Goal: Answer question/provide support

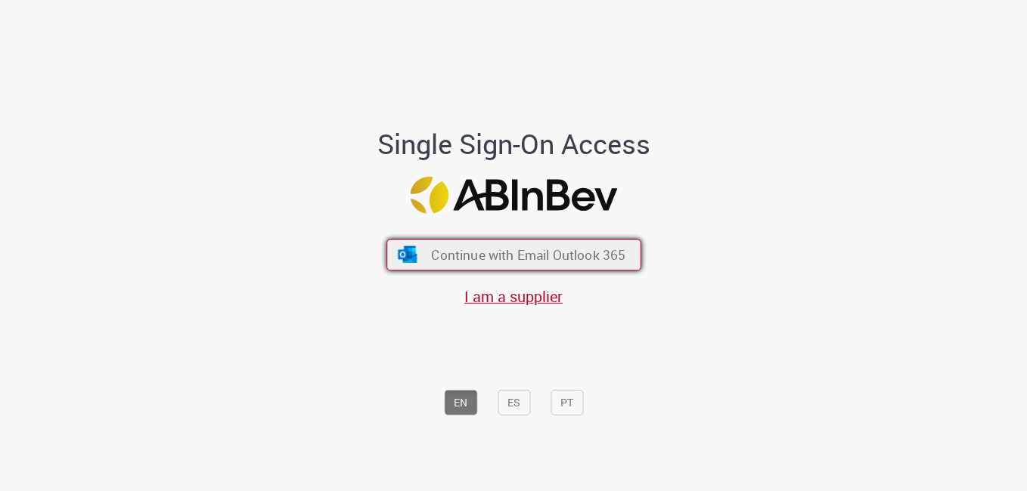
click at [497, 260] on span "Continue with Email Outlook 365" at bounding box center [528, 254] width 194 height 17
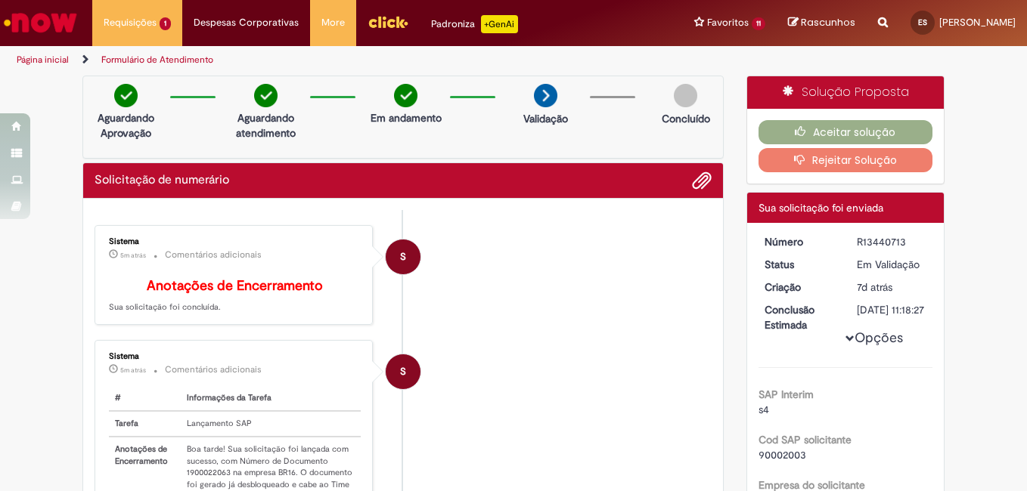
scroll to position [151, 0]
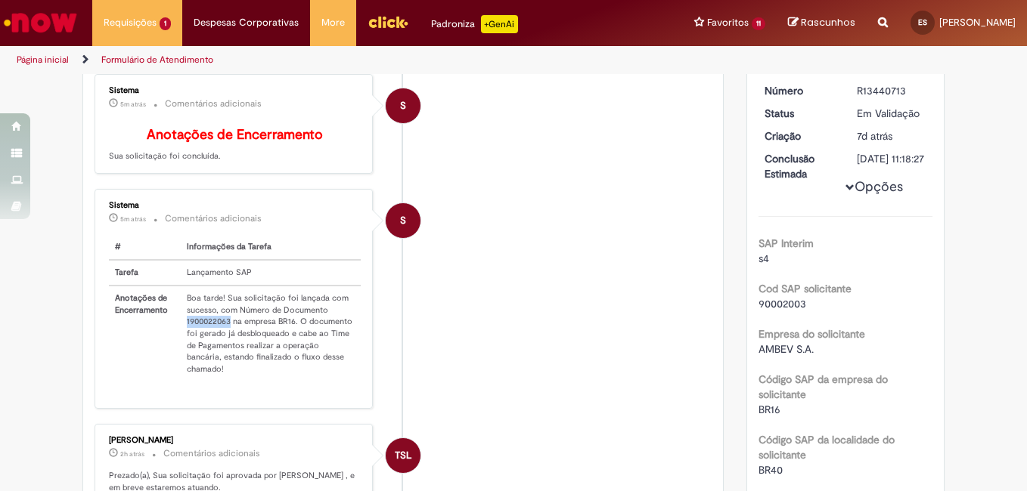
drag, startPoint x: 181, startPoint y: 336, endPoint x: 225, endPoint y: 332, distance: 44.0
click at [225, 332] on td "Boa tarde! Sua solicitação foi lançada com sucesso, com Número de Documento 190…" at bounding box center [271, 334] width 180 height 96
copy td "1900022063"
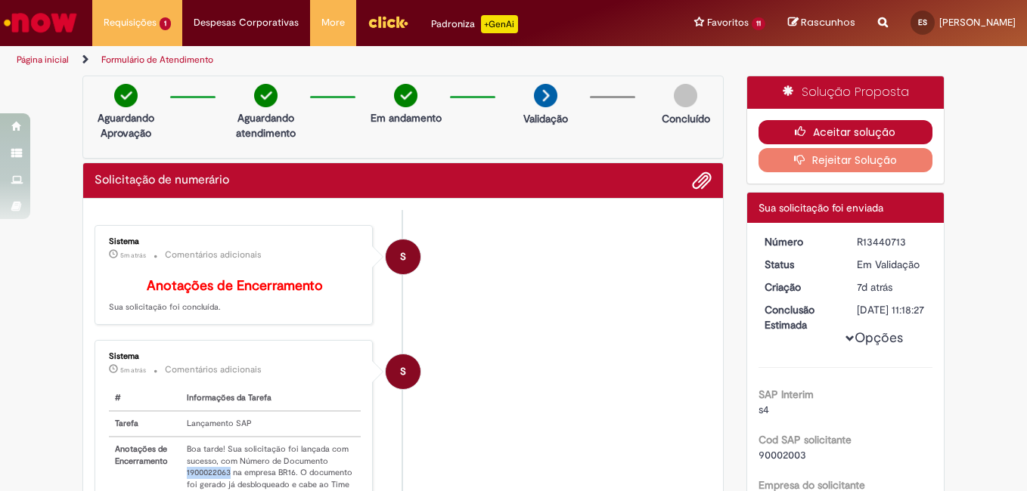
click at [866, 135] on button "Aceitar solução" at bounding box center [845, 132] width 175 height 24
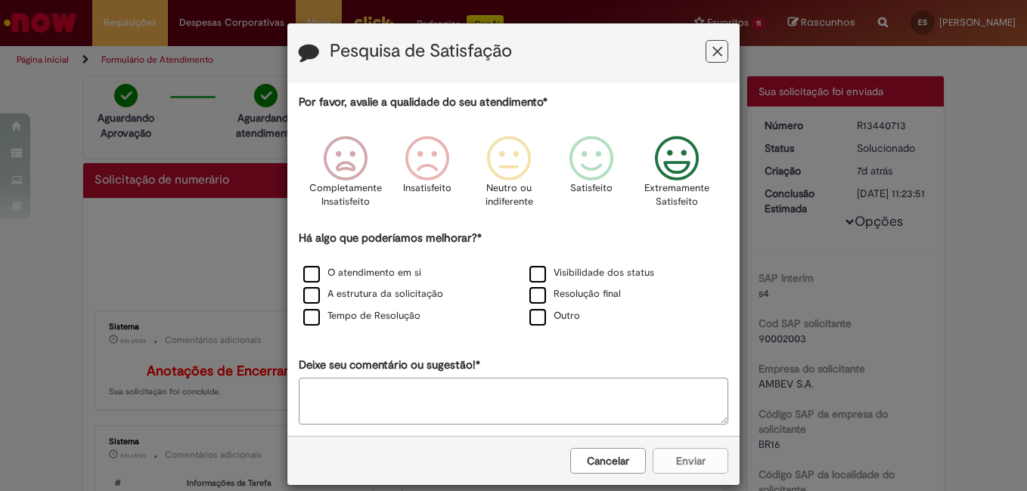
click at [677, 162] on icon "Feedback" at bounding box center [677, 158] width 57 height 45
click at [597, 286] on div "Resolução final" at bounding box center [626, 295] width 226 height 22
click at [325, 271] on label "O atendimento em si" at bounding box center [362, 273] width 118 height 14
click at [702, 457] on button "Enviar" at bounding box center [690, 461] width 76 height 26
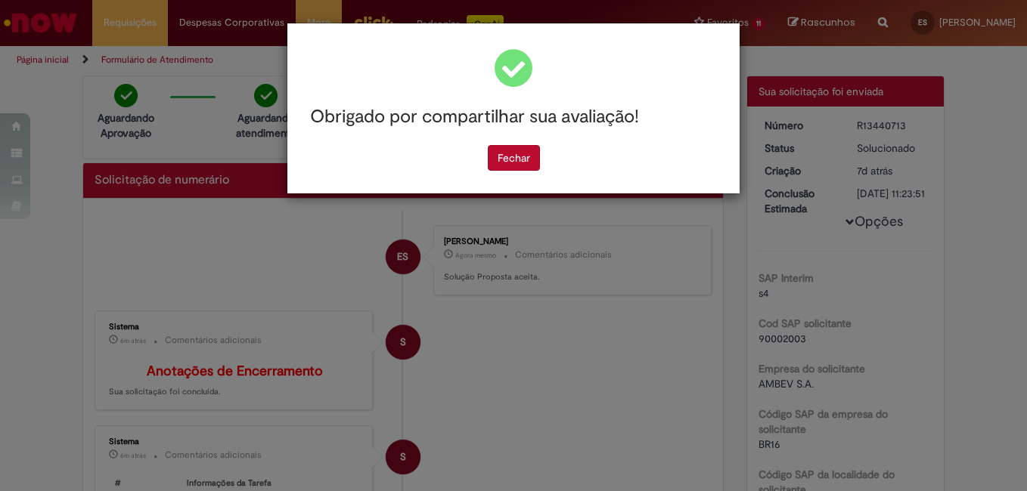
drag, startPoint x: 519, startPoint y: 145, endPoint x: 461, endPoint y: 187, distance: 70.9
click at [519, 145] on button "Fechar" at bounding box center [514, 158] width 52 height 26
